Goal: Information Seeking & Learning: Learn about a topic

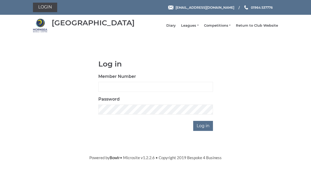
click at [195, 28] on link "Leagues" at bounding box center [189, 25] width 17 height 5
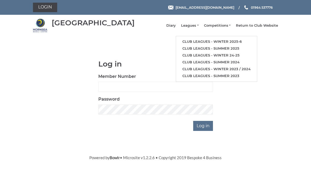
click at [236, 44] on link "Club leagues - Winter 2025-6" at bounding box center [216, 41] width 81 height 7
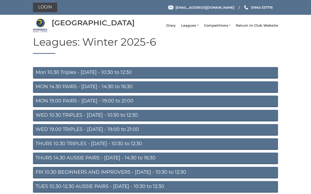
click at [174, 77] on link "Mon 10.30 Triples - Monday - 10:30 to 12:30" at bounding box center [155, 73] width 245 height 12
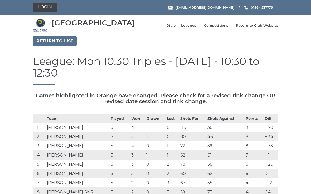
click at [47, 46] on link "Return to list" at bounding box center [55, 41] width 44 height 10
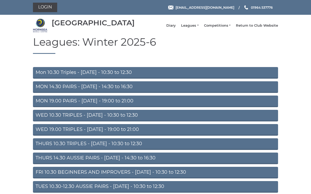
click at [160, 90] on link "MON 14.30 PAIRS - [DATE] - 14:30 to 16:30" at bounding box center [155, 87] width 245 height 12
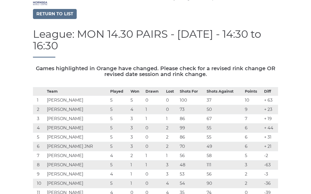
scroll to position [27, 0]
click at [49, 19] on link "Return to list" at bounding box center [55, 14] width 44 height 10
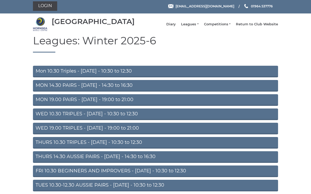
scroll to position [2, 0]
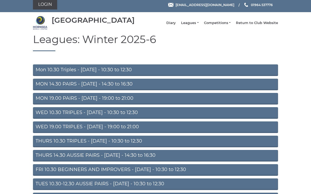
click at [60, 190] on link "TUES 10.30-12.30 AUSSIE PAIRS - [DATE] - 10:30 to 12:30" at bounding box center [155, 184] width 245 height 12
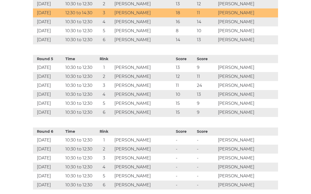
scroll to position [520, 0]
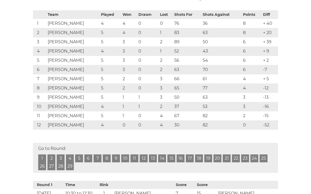
scroll to position [0, 0]
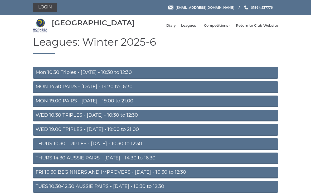
scroll to position [12, 0]
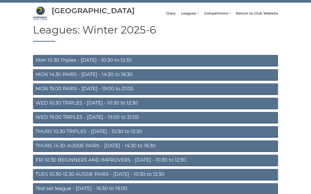
click at [221, 16] on link "Competitions" at bounding box center [217, 13] width 27 height 5
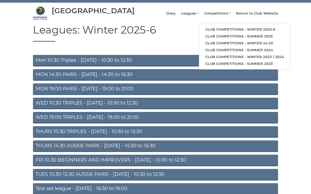
click at [226, 30] on link "Club competitions - Winter 2025-6" at bounding box center [244, 29] width 91 height 7
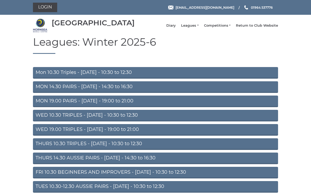
scroll to position [12, 0]
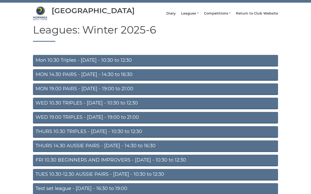
click at [194, 16] on link "Leagues" at bounding box center [189, 13] width 17 height 5
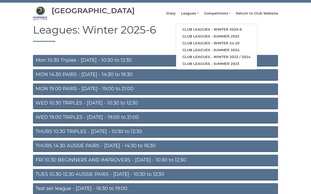
click at [68, 91] on link "MON 19.00 PAIRS - [DATE] - 19:00 to 21:00" at bounding box center [155, 89] width 245 height 12
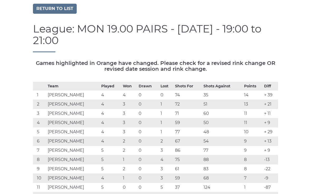
scroll to position [33, 0]
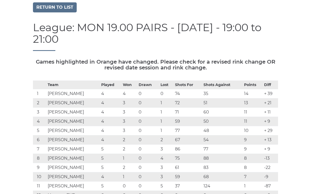
click at [46, 11] on link "Return to list" at bounding box center [55, 8] width 44 height 10
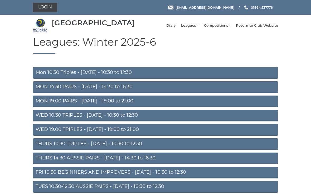
click at [44, 118] on link "WED 10.30 TRIPLES - Wednesday - 10:30 to 12:30" at bounding box center [155, 116] width 245 height 12
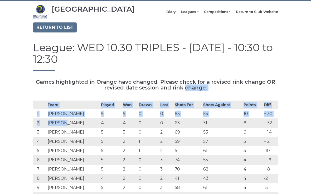
scroll to position [14, 0]
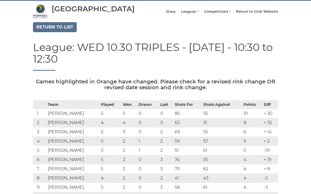
click at [82, 164] on td "Mike Evans" at bounding box center [73, 159] width 54 height 9
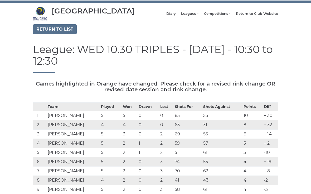
scroll to position [0, 0]
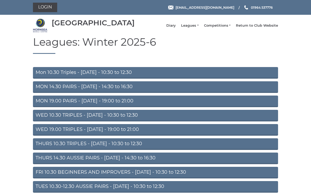
click at [72, 163] on link "THURS 14.30 AUSSIE PAIRS - [DATE] - 14:30 to 16:30" at bounding box center [155, 158] width 245 height 12
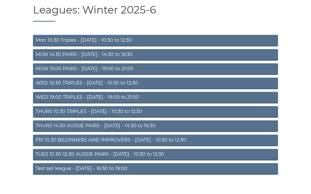
scroll to position [32, 0]
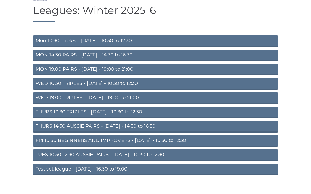
click at [62, 118] on link "THURS 10.30 TRIPLES - Thursday - 10:30 to 12:30" at bounding box center [155, 112] width 245 height 12
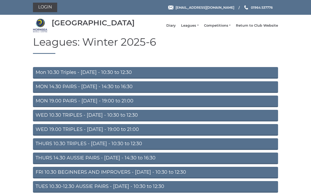
scroll to position [41, 0]
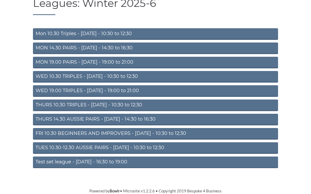
click at [80, 135] on link "FRI 10.30 BEGINNERS AND IMPROVERS - [DATE] - 10:30 to 12:30" at bounding box center [155, 134] width 245 height 12
